Goal: Information Seeking & Learning: Compare options

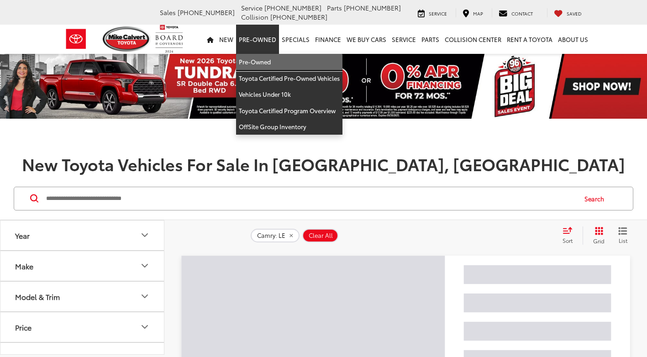
click at [262, 57] on link "Pre-Owned" at bounding box center [289, 62] width 106 height 16
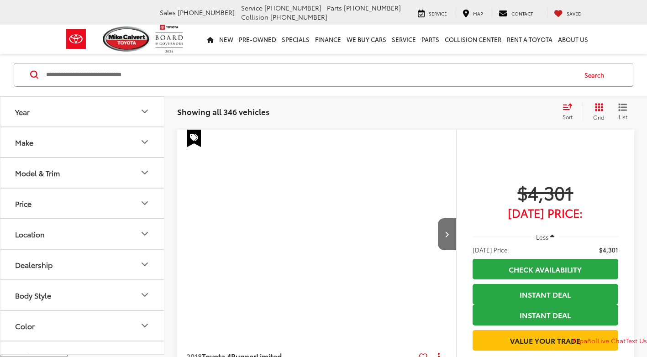
click at [123, 182] on button "Model & Trim" at bounding box center [82, 173] width 164 height 30
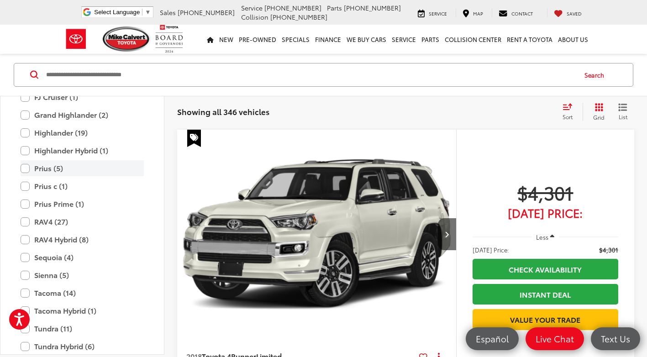
scroll to position [1826, 0]
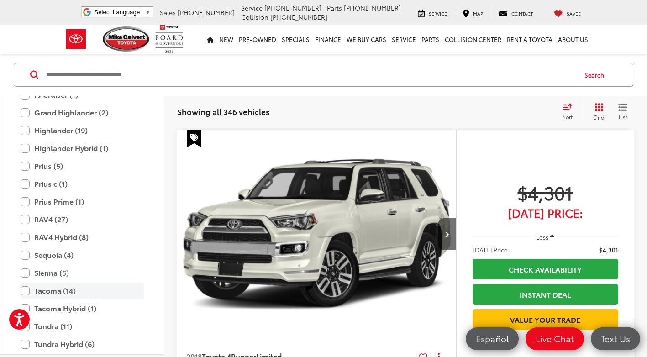
click at [68, 288] on label "Tacoma (14)" at bounding box center [82, 291] width 123 height 16
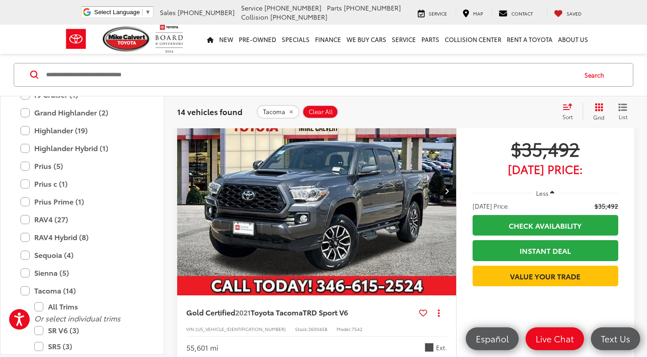
scroll to position [1995, 0]
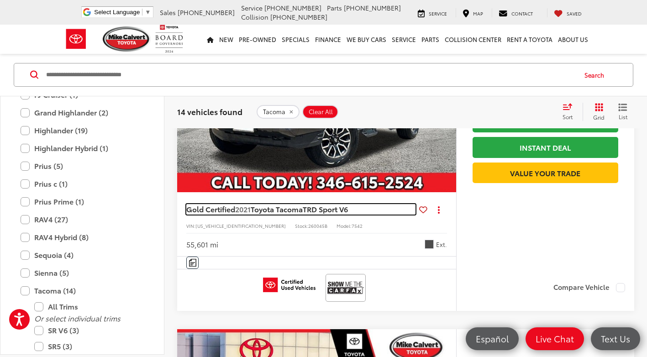
click at [283, 210] on span "Toyota Tacoma" at bounding box center [277, 209] width 52 height 10
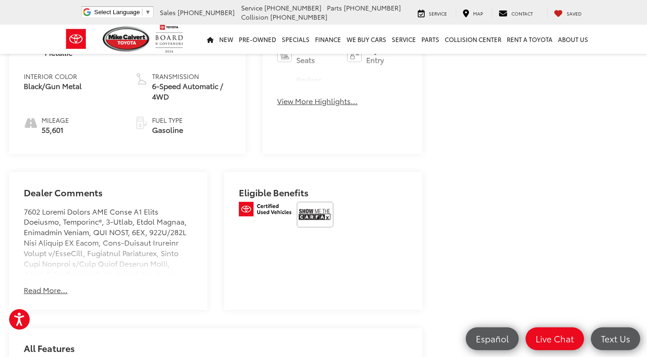
scroll to position [456, 0]
click at [110, 244] on div "Mike Calvert Toyota has been here in Houston for 35 years. Family owned and ope…" at bounding box center [108, 239] width 169 height 68
click at [55, 288] on button "Read More..." at bounding box center [46, 289] width 44 height 10
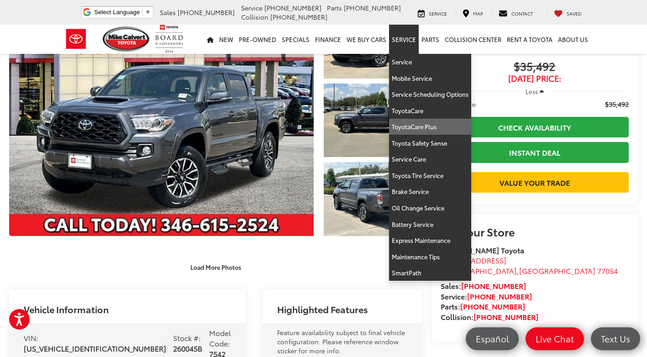
scroll to position [0, 0]
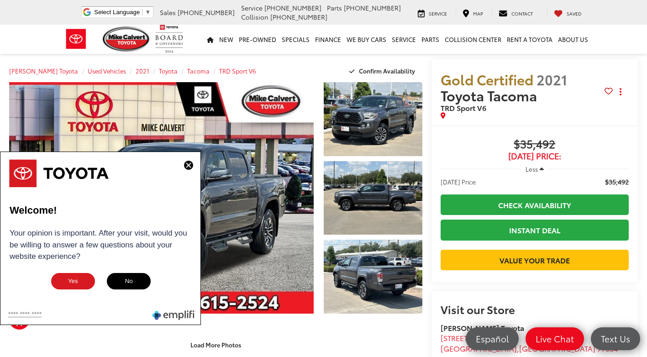
click at [190, 165] on img at bounding box center [188, 165] width 9 height 9
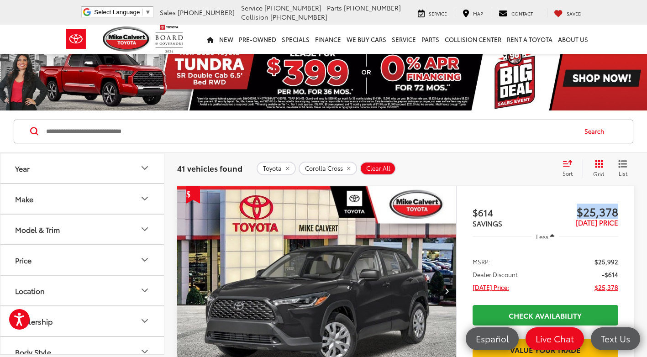
drag, startPoint x: 574, startPoint y: 214, endPoint x: 630, endPoint y: 212, distance: 56.2
click at [630, 212] on div "$614 SAVINGS $25,378 TODAY'S PRICE Less MSRP: $25,992 Dealer Discount -$614 Tod…" at bounding box center [545, 328] width 178 height 285
copy span "$25,378"
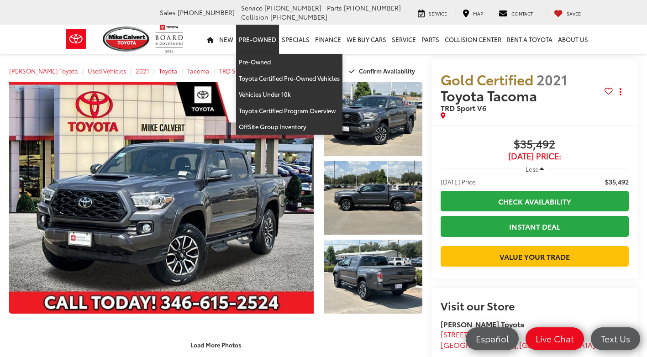
click at [243, 39] on link "Pre-Owned" at bounding box center [257, 39] width 43 height 29
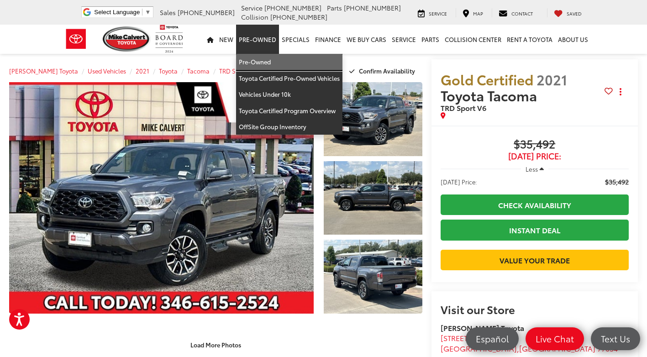
click at [249, 58] on link "Pre-Owned" at bounding box center [289, 62] width 106 height 16
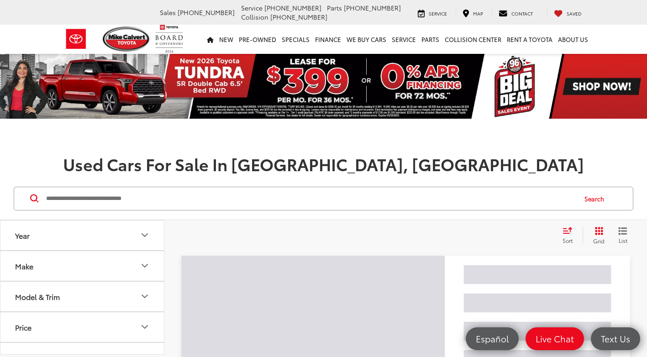
drag, startPoint x: 226, startPoint y: 190, endPoint x: 229, endPoint y: 184, distance: 6.7
click at [225, 191] on input "Search by Make, Model, or Keyword" at bounding box center [310, 199] width 530 height 22
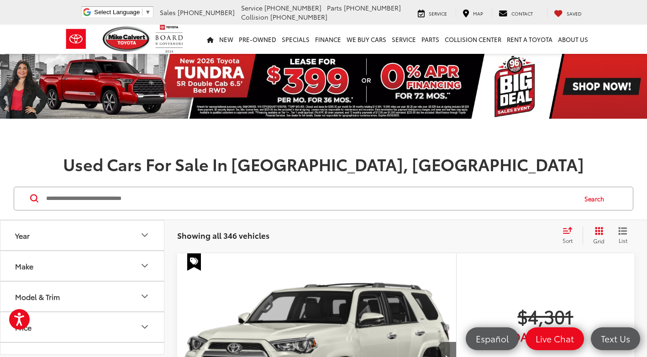
type input "*"
type input "******"
